Goal: Task Accomplishment & Management: Use online tool/utility

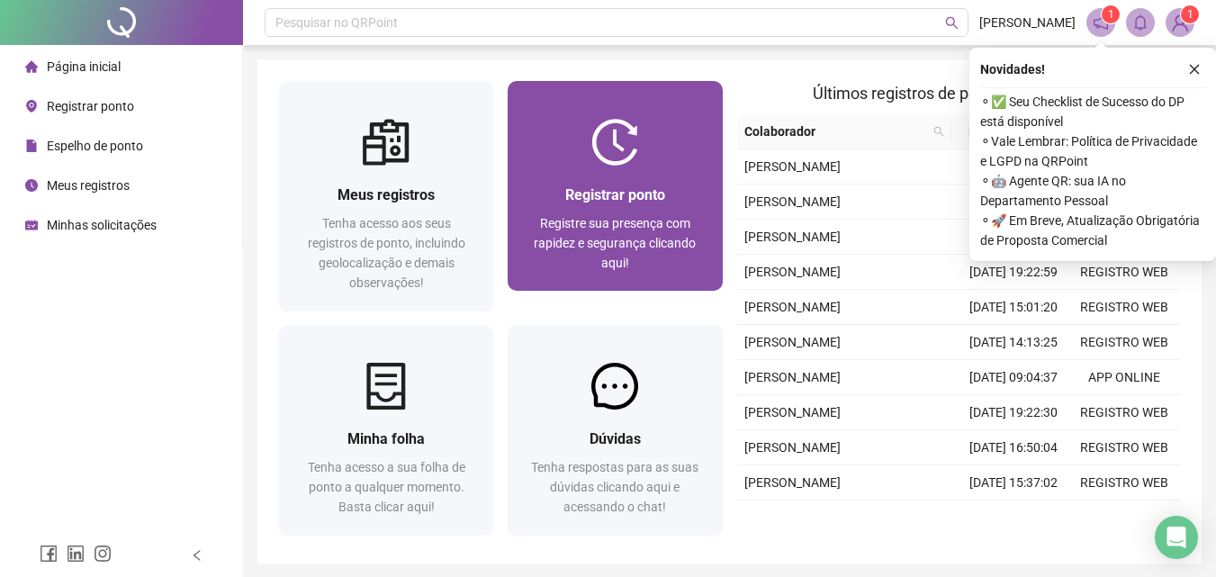
click at [670, 166] on div "Registrar ponto Registre sua presença com rapidez e segurança clicando aqui!" at bounding box center [615, 228] width 214 height 125
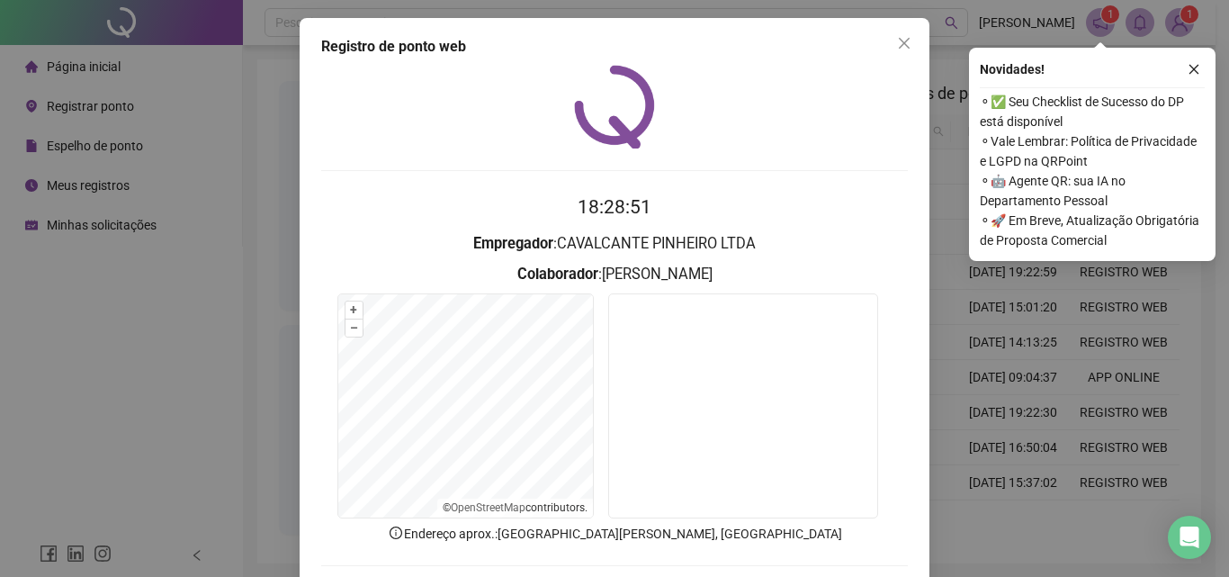
click at [891, 186] on div "18:28:51 Empregador : CAVALCANTE PINHEIRO LTDA Colaborador : [PERSON_NAME] + – …" at bounding box center [614, 344] width 587 height 559
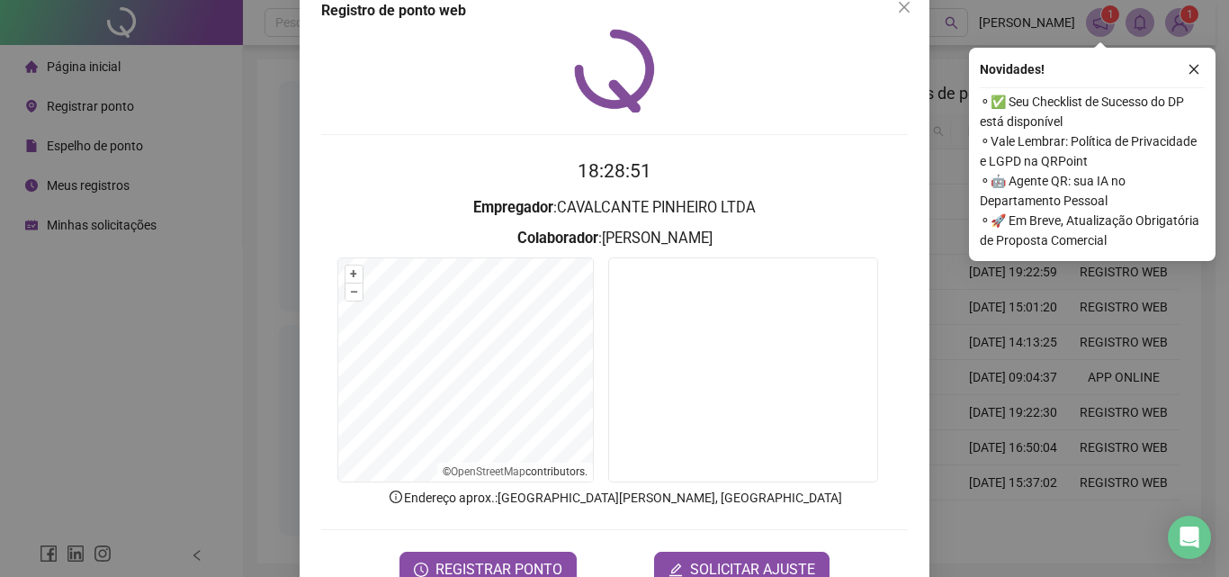
scroll to position [72, 0]
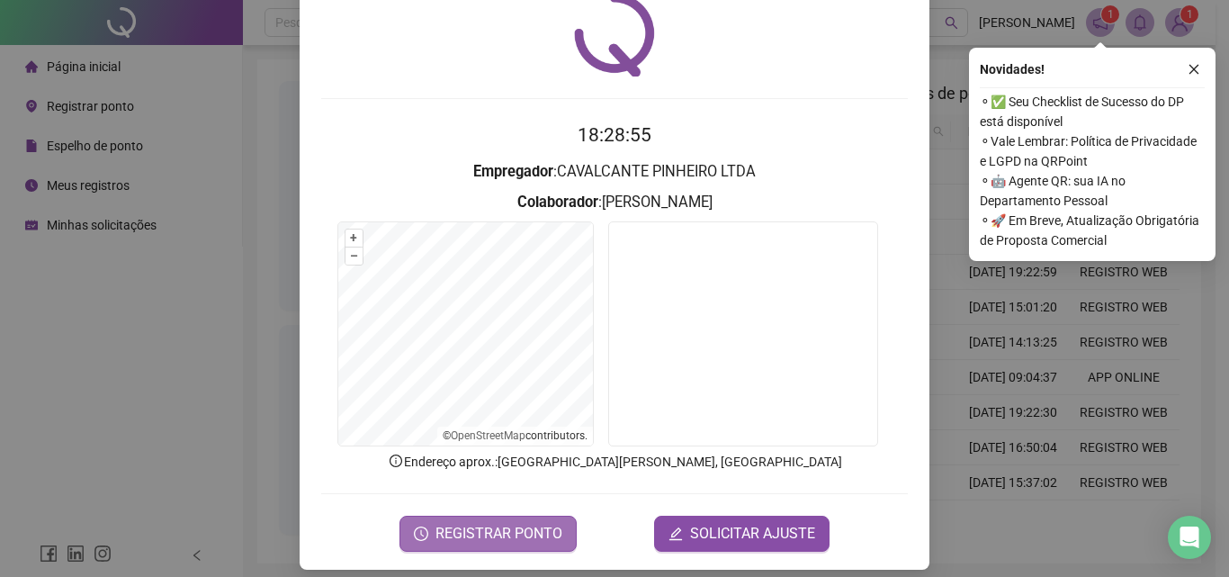
click at [463, 540] on span "REGISTRAR PONTO" at bounding box center [499, 534] width 127 height 22
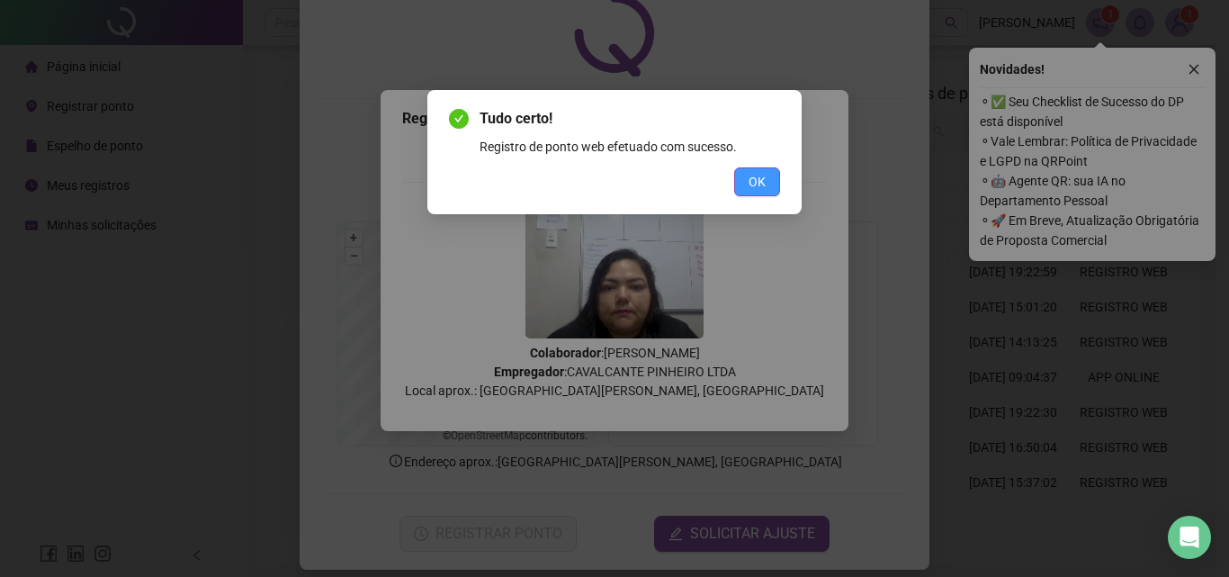
click at [755, 180] on span "OK" at bounding box center [757, 182] width 17 height 20
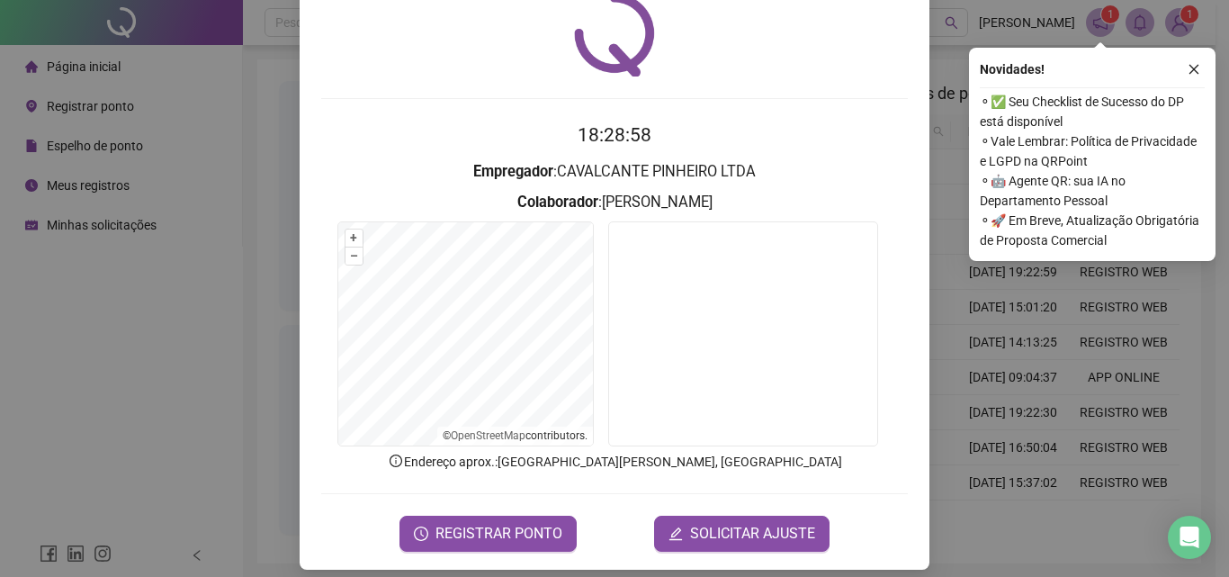
click at [830, 114] on div "18:28:58 Empregador : CAVALCANTE PINHEIRO LTDA Colaborador : [PERSON_NAME] + – …" at bounding box center [614, 272] width 587 height 559
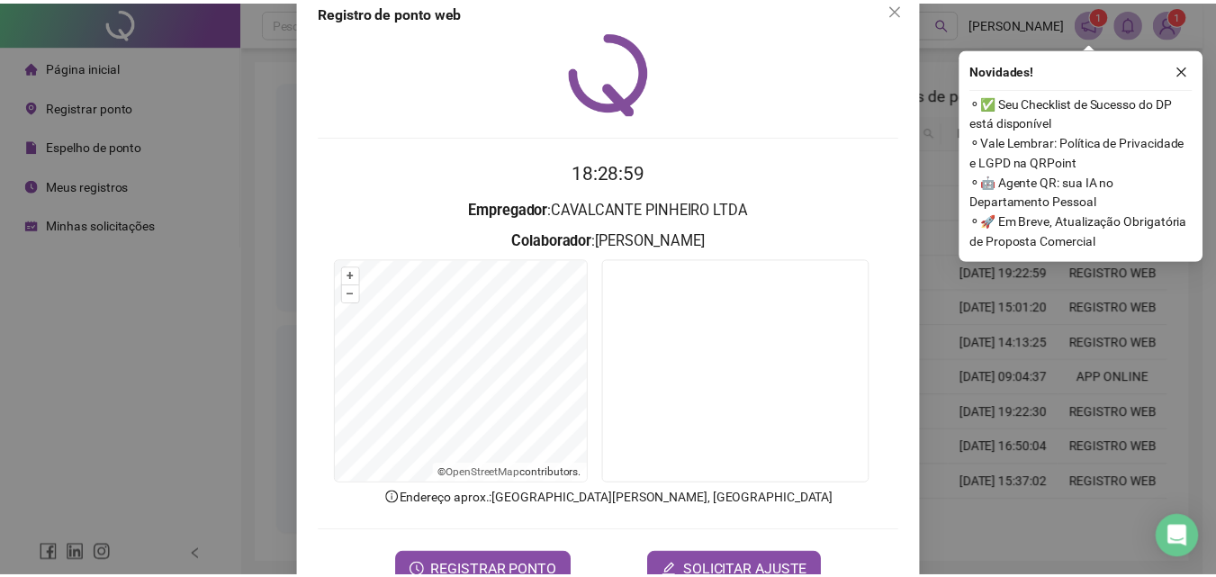
scroll to position [0, 0]
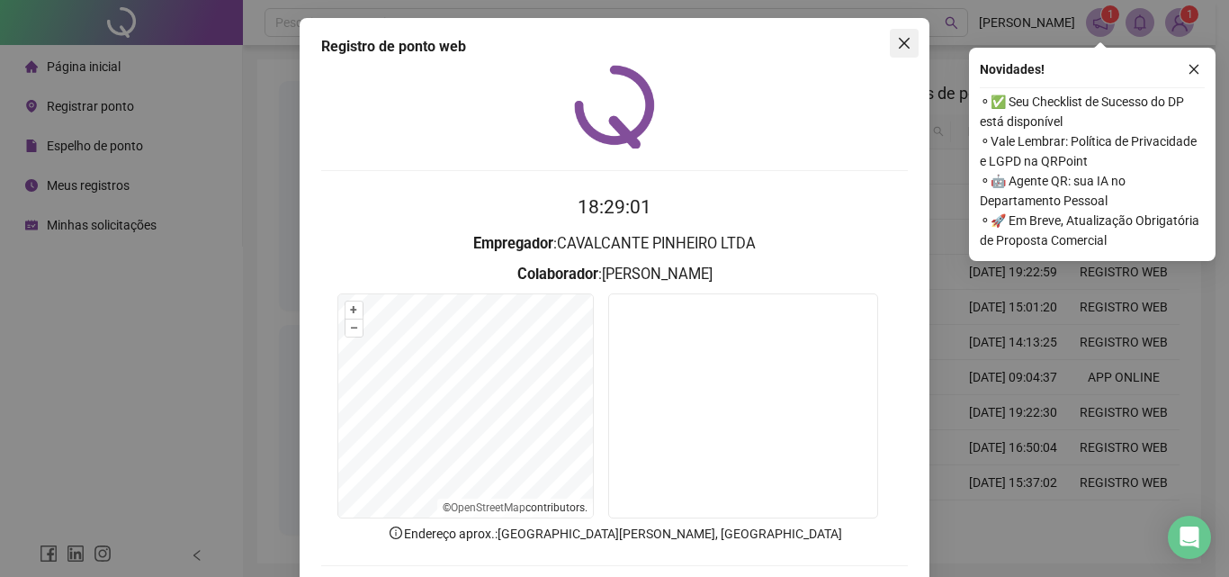
click at [902, 32] on button "Close" at bounding box center [904, 43] width 29 height 29
